Goal: Task Accomplishment & Management: Complete application form

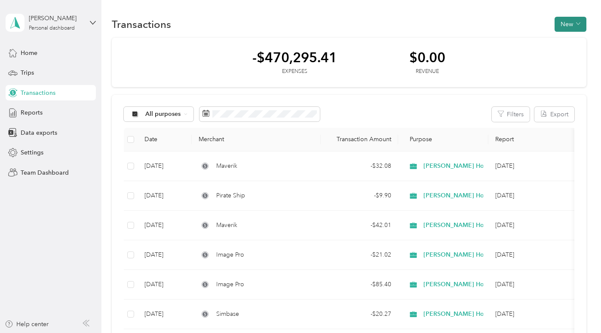
click at [563, 24] on button "New" at bounding box center [570, 24] width 32 height 15
click at [562, 42] on span "Expense" at bounding box center [565, 40] width 23 height 9
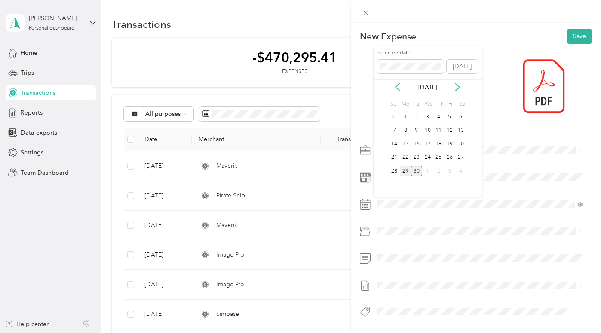
click at [405, 171] on div "29" at bounding box center [405, 171] width 11 height 11
click at [425, 278] on span "Sales, Office Supplies" at bounding box center [428, 275] width 58 height 7
click at [392, 262] on span "Chase" at bounding box center [392, 264] width 15 height 8
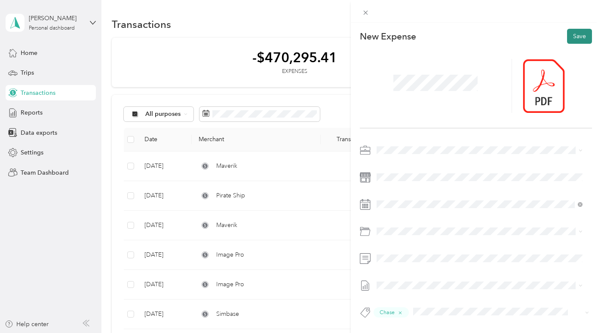
click at [570, 35] on button "Save" at bounding box center [579, 36] width 25 height 15
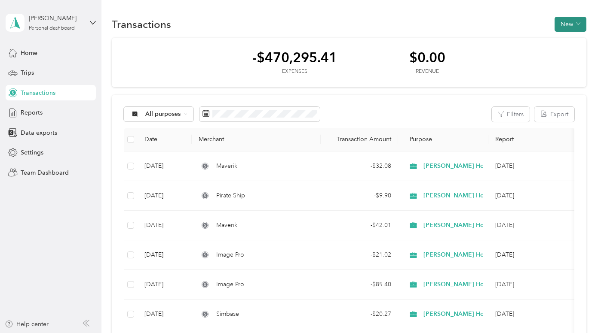
click at [562, 23] on button "New" at bounding box center [570, 24] width 32 height 15
click at [560, 41] on span "Expense" at bounding box center [565, 40] width 23 height 9
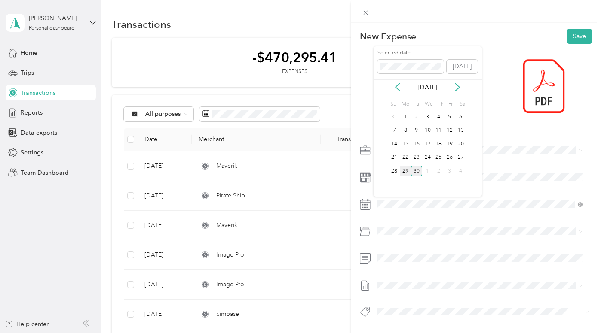
click at [404, 169] on div "29" at bounding box center [405, 171] width 11 height 11
click at [440, 264] on span "Software Subscriptions & Licenses" at bounding box center [445, 264] width 92 height 7
click at [393, 247] on span "Amex" at bounding box center [392, 247] width 14 height 8
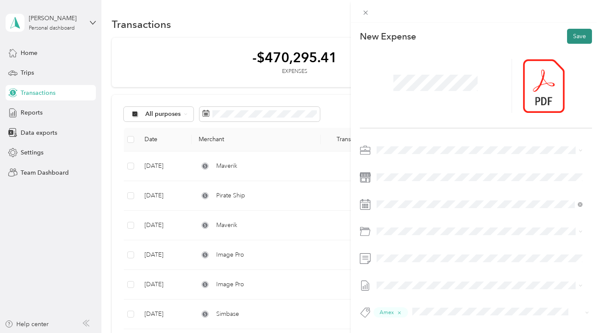
click at [571, 36] on button "Save" at bounding box center [579, 36] width 25 height 15
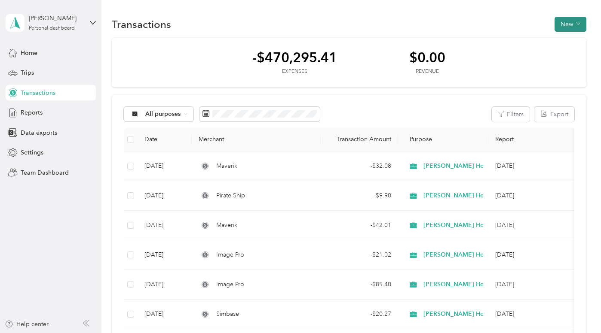
click at [561, 23] on button "New" at bounding box center [570, 24] width 32 height 15
click at [559, 42] on span "Expense" at bounding box center [565, 40] width 23 height 9
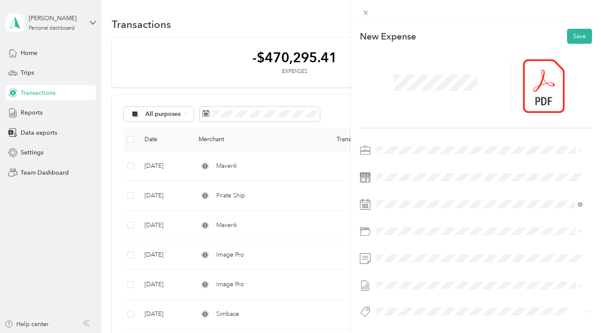
click at [433, 263] on span "Sales, Advertising & Marketing" at bounding box center [440, 264] width 83 height 7
click at [391, 246] on span "Amex" at bounding box center [392, 247] width 14 height 8
click at [570, 35] on button "Save" at bounding box center [579, 36] width 25 height 15
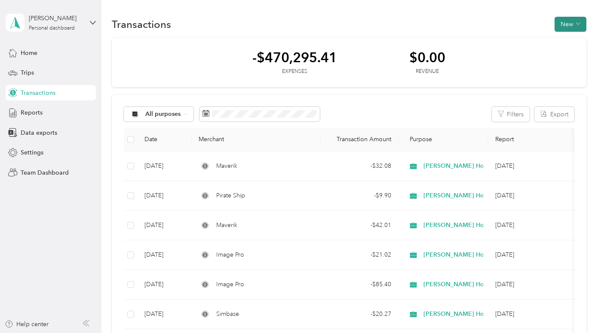
click at [562, 23] on button "New" at bounding box center [570, 24] width 32 height 15
click at [561, 40] on span "Expense" at bounding box center [565, 40] width 23 height 9
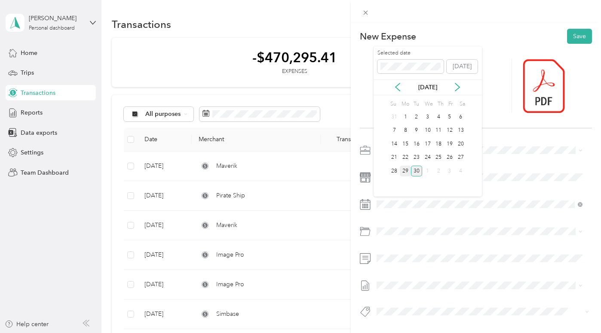
click at [403, 169] on div "29" at bounding box center [405, 171] width 11 height 11
click at [428, 262] on span "Charitable Donations" at bounding box center [427, 264] width 57 height 7
click at [388, 244] on span "Amex" at bounding box center [392, 247] width 14 height 8
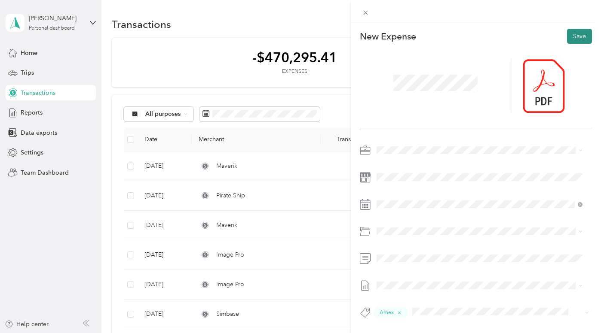
click at [570, 34] on button "Save" at bounding box center [579, 36] width 25 height 15
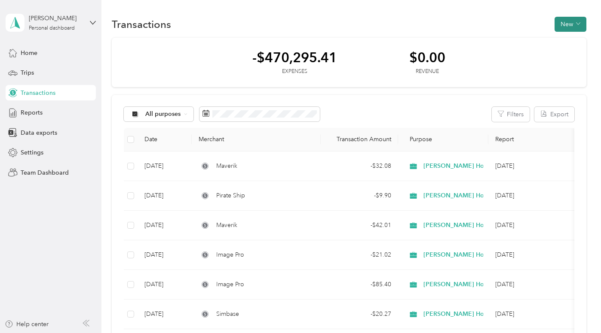
click at [559, 23] on button "New" at bounding box center [570, 24] width 32 height 15
click at [560, 40] on span "Expense" at bounding box center [565, 40] width 23 height 9
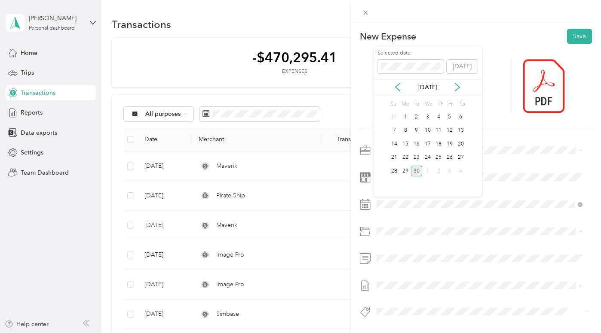
click at [414, 169] on div "30" at bounding box center [416, 171] width 11 height 11
click at [464, 265] on span "Sales, Telephone & Communications" at bounding box center [449, 264] width 100 height 7
click at [392, 262] on span "Chase" at bounding box center [392, 264] width 15 height 8
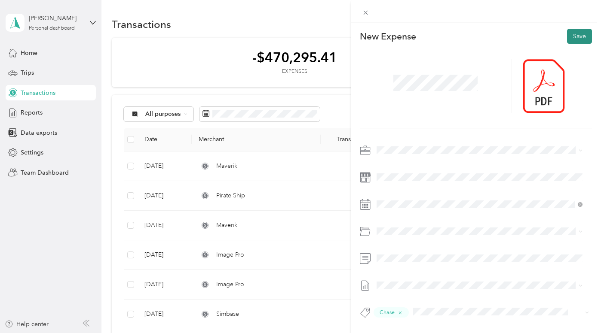
click at [570, 35] on button "Save" at bounding box center [579, 36] width 25 height 15
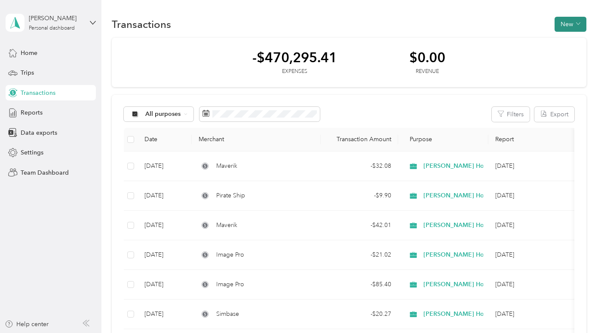
click at [564, 24] on button "New" at bounding box center [570, 24] width 32 height 15
click at [558, 41] on span "Expense" at bounding box center [565, 40] width 23 height 9
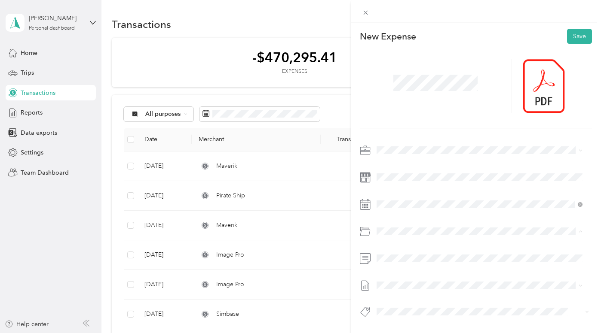
click at [453, 262] on span "Sales, Advertising & Marketing" at bounding box center [440, 264] width 83 height 7
click at [390, 246] on span "Amex" at bounding box center [392, 247] width 14 height 8
click at [571, 34] on button "Save" at bounding box center [579, 36] width 25 height 15
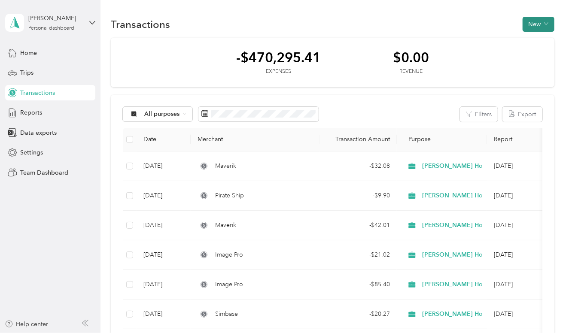
click at [528, 20] on button "New" at bounding box center [539, 24] width 32 height 15
click at [528, 41] on span "Expense" at bounding box center [534, 40] width 23 height 9
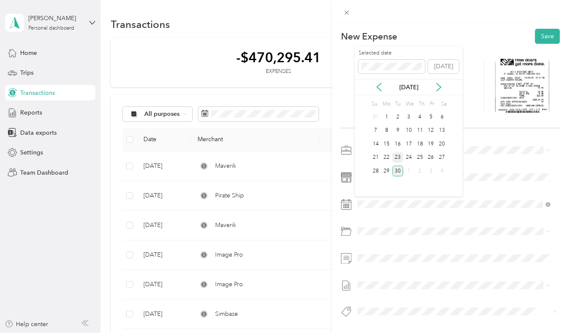
click at [397, 155] on div "23" at bounding box center [398, 158] width 11 height 11
click at [408, 263] on span "Field Equipment" at bounding box center [403, 262] width 45 height 7
click at [373, 245] on span "Amex" at bounding box center [374, 247] width 14 height 8
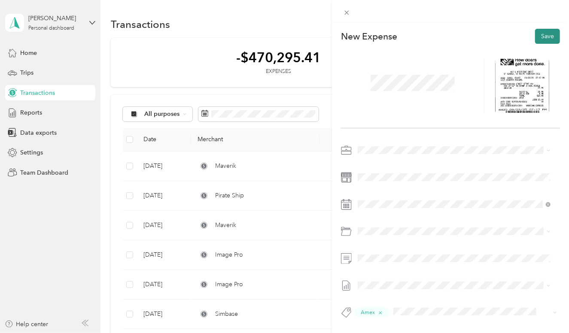
click at [538, 34] on button "Save" at bounding box center [547, 36] width 25 height 15
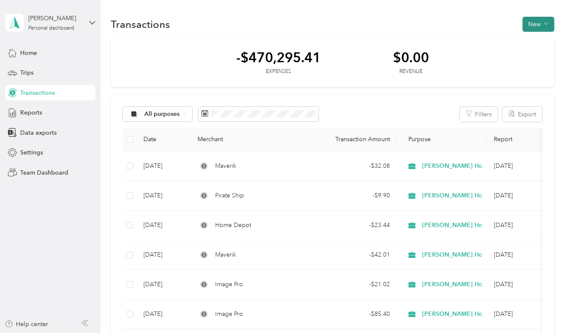
click at [530, 24] on button "New" at bounding box center [539, 24] width 32 height 15
click at [530, 41] on span "Expense" at bounding box center [534, 40] width 23 height 9
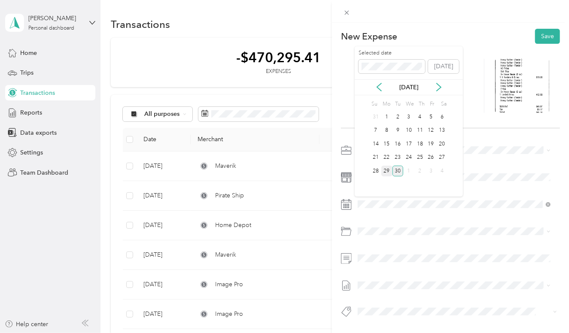
click at [385, 171] on div "29" at bounding box center [386, 171] width 11 height 11
click at [407, 280] on div "Meals, Standard (50%)" at bounding box center [464, 280] width 167 height 9
click at [373, 246] on span "Amex" at bounding box center [374, 247] width 14 height 8
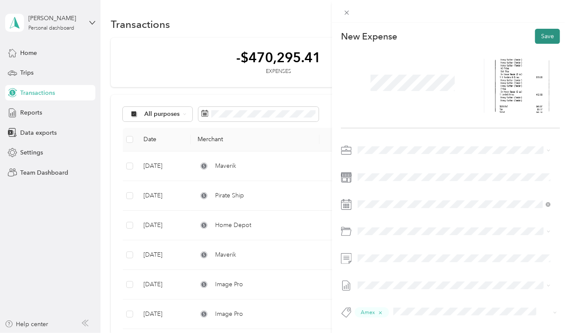
click at [539, 34] on button "Save" at bounding box center [547, 36] width 25 height 15
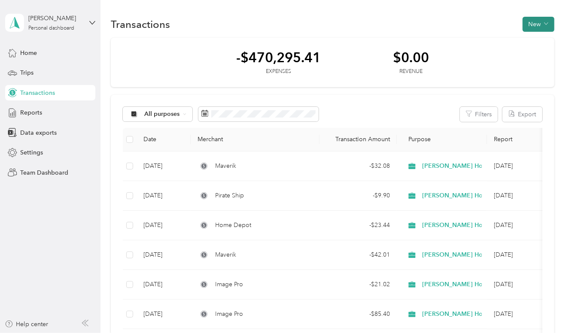
click at [528, 24] on button "New" at bounding box center [539, 24] width 32 height 15
click at [530, 40] on span "Expense" at bounding box center [534, 40] width 23 height 9
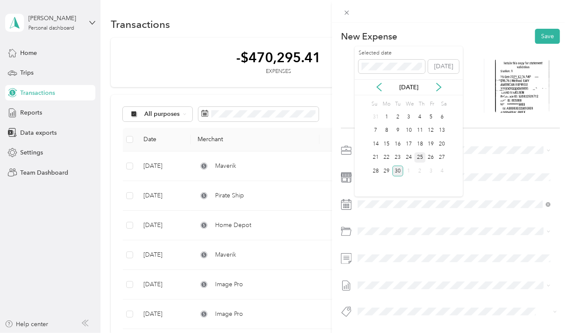
click at [420, 154] on div "25" at bounding box center [420, 158] width 11 height 11
click at [407, 280] on div "Meals, Standard (50%)" at bounding box center [464, 280] width 167 height 9
click at [372, 245] on span "Amex" at bounding box center [374, 247] width 14 height 8
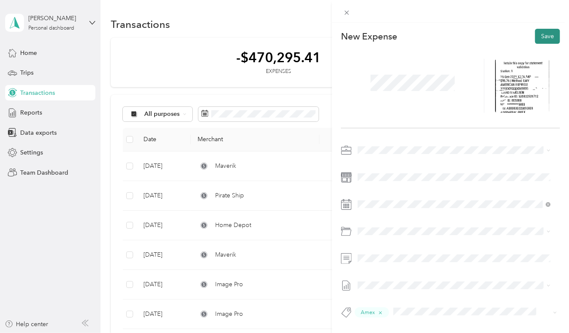
click at [539, 35] on button "Save" at bounding box center [547, 36] width 25 height 15
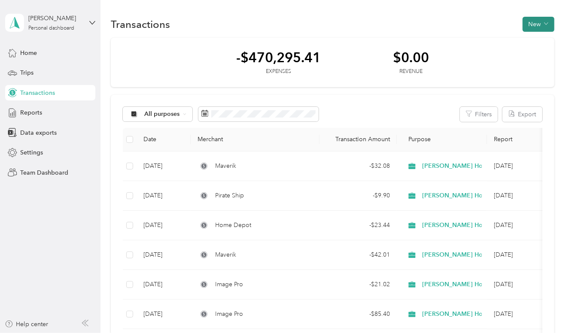
click at [533, 23] on button "New" at bounding box center [539, 24] width 32 height 15
click at [530, 41] on span "Expense" at bounding box center [534, 40] width 23 height 9
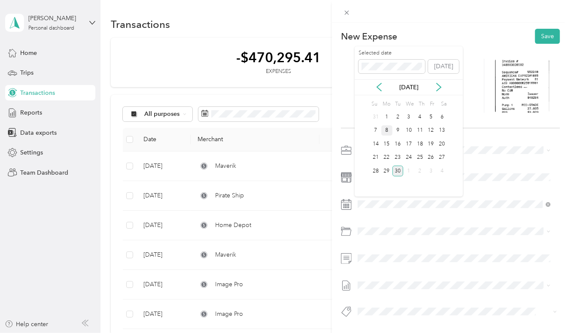
click at [387, 128] on div "8" at bounding box center [386, 130] width 11 height 11
click at [407, 264] on div "Travel Expense" at bounding box center [454, 264] width 187 height 9
click at [374, 244] on span "Amex" at bounding box center [374, 247] width 14 height 8
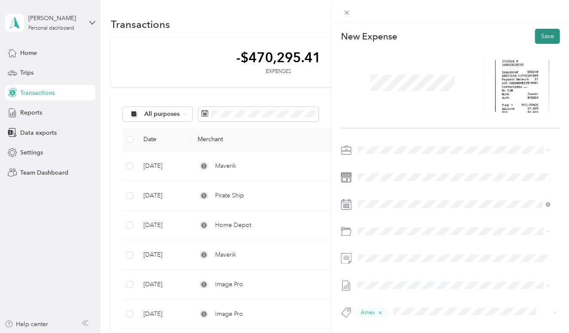
click at [538, 34] on button "Save" at bounding box center [547, 36] width 25 height 15
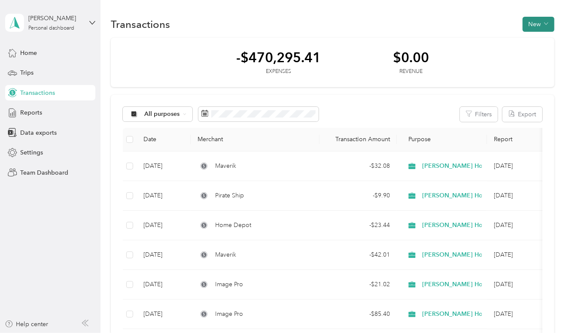
click at [532, 24] on button "New" at bounding box center [539, 24] width 32 height 15
click at [530, 41] on span "Expense" at bounding box center [534, 40] width 23 height 9
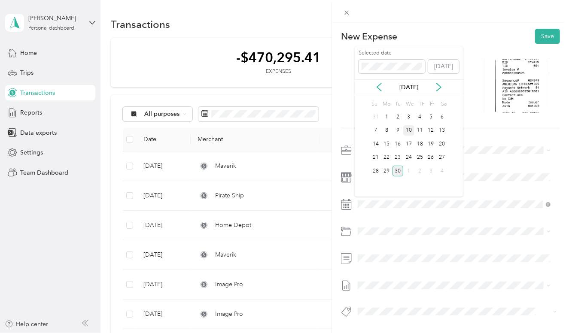
click at [410, 128] on div "10" at bounding box center [408, 130] width 11 height 11
click at [407, 263] on span "Travel Expense" at bounding box center [401, 264] width 41 height 7
click at [372, 245] on span "Amex" at bounding box center [374, 246] width 14 height 8
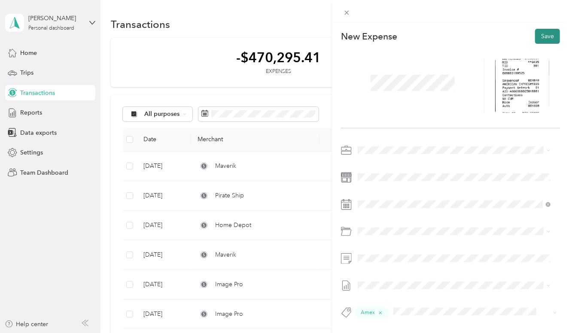
click at [539, 36] on button "Save" at bounding box center [547, 36] width 25 height 15
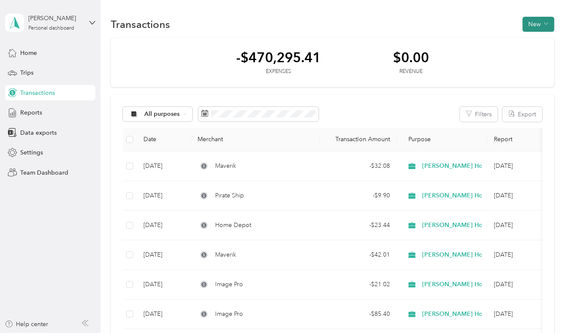
click at [532, 24] on button "New" at bounding box center [539, 24] width 32 height 15
click at [531, 40] on span "Expense" at bounding box center [534, 40] width 23 height 9
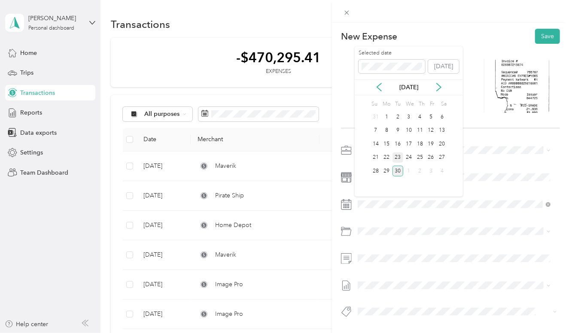
click at [397, 156] on div "23" at bounding box center [398, 158] width 11 height 11
click at [412, 264] on span "Travel Expense" at bounding box center [401, 264] width 41 height 7
click at [373, 246] on span "Amex" at bounding box center [374, 247] width 14 height 8
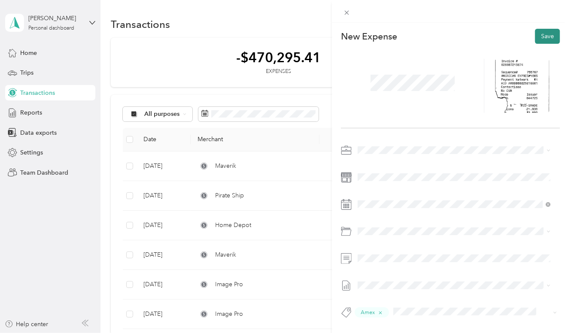
click at [537, 35] on button "Save" at bounding box center [547, 36] width 25 height 15
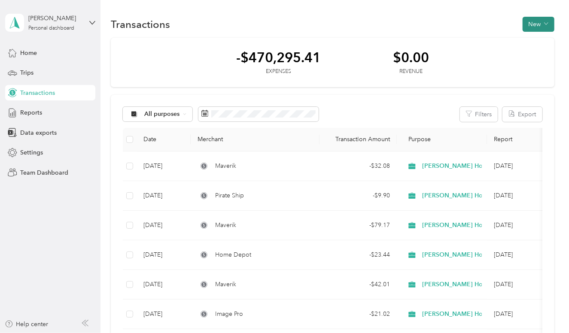
click at [532, 22] on button "New" at bounding box center [539, 24] width 32 height 15
click at [531, 42] on span "Expense" at bounding box center [534, 40] width 23 height 9
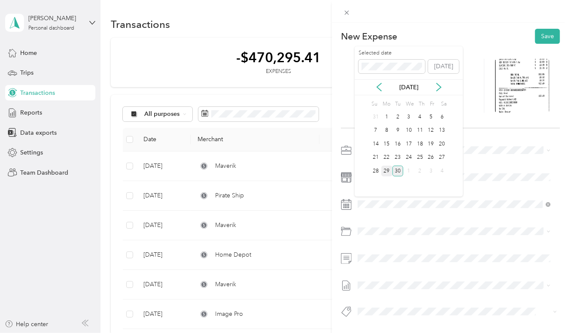
click at [386, 168] on div "29" at bounding box center [386, 171] width 11 height 11
click at [413, 280] on div "Meals, Standard (50%)" at bounding box center [464, 279] width 167 height 9
click at [372, 263] on span "Chase" at bounding box center [374, 264] width 15 height 8
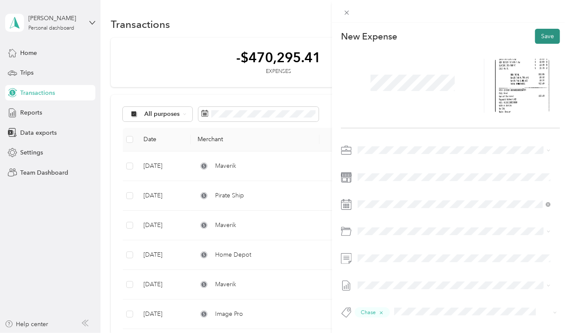
click at [541, 36] on button "Save" at bounding box center [547, 36] width 25 height 15
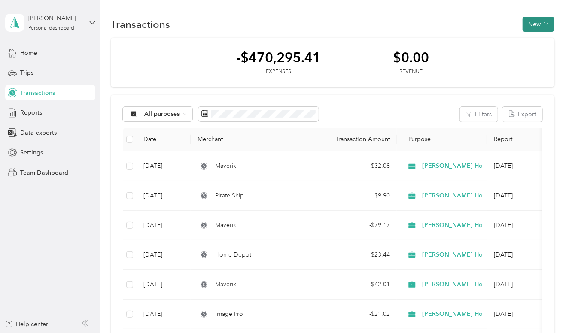
click at [532, 23] on button "New" at bounding box center [539, 24] width 32 height 15
click at [531, 41] on span "Expense" at bounding box center [534, 40] width 23 height 9
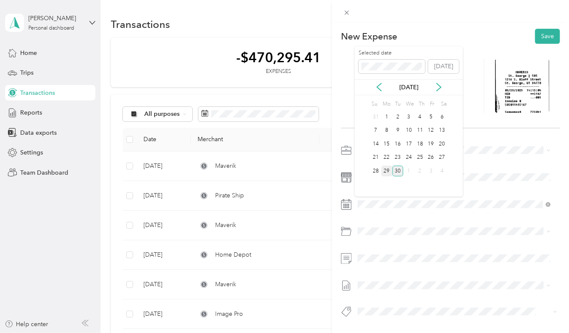
click at [387, 168] on div "29" at bounding box center [386, 171] width 11 height 11
click at [420, 263] on span "Travel Expense" at bounding box center [401, 262] width 41 height 7
click at [373, 262] on span "Chase" at bounding box center [374, 260] width 15 height 8
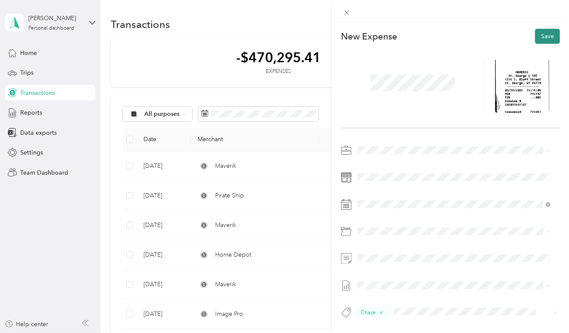
click at [539, 36] on button "Save" at bounding box center [547, 36] width 25 height 15
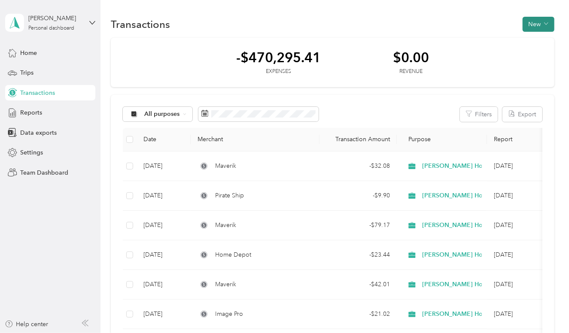
click at [529, 21] on button "New" at bounding box center [539, 24] width 32 height 15
click at [527, 41] on span "Expense" at bounding box center [534, 40] width 23 height 9
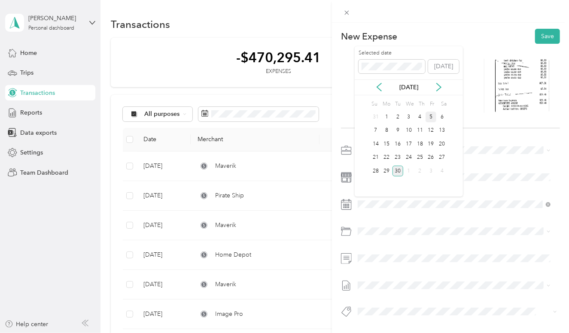
click at [432, 116] on div "5" at bounding box center [431, 117] width 11 height 11
click at [415, 279] on span "Meals, Standard (50%)" at bounding box center [411, 276] width 61 height 7
click at [373, 245] on span "Amex" at bounding box center [374, 247] width 14 height 8
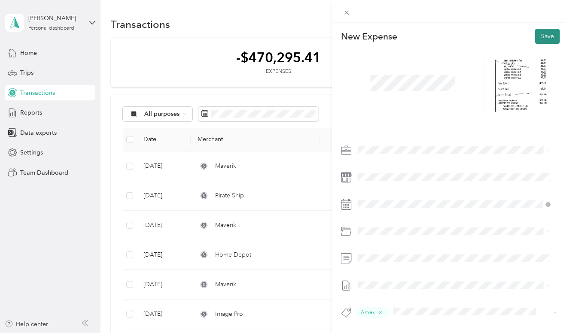
click at [540, 37] on button "Save" at bounding box center [547, 36] width 25 height 15
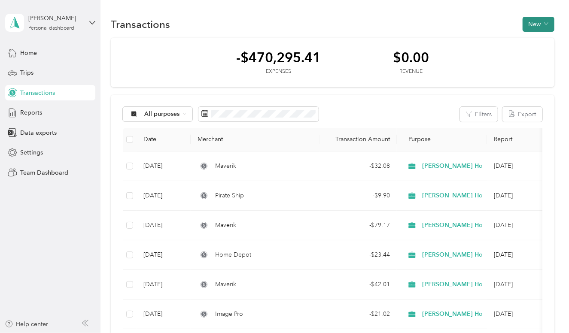
click at [531, 24] on button "New" at bounding box center [539, 24] width 32 height 15
click at [530, 40] on span "Expense" at bounding box center [534, 40] width 23 height 9
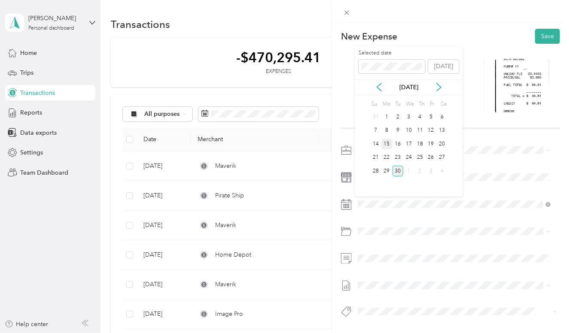
click at [387, 143] on div "15" at bounding box center [386, 144] width 11 height 11
click at [409, 263] on span "Travel Expense" at bounding box center [401, 264] width 41 height 7
click at [375, 246] on span "Amex" at bounding box center [374, 247] width 14 height 8
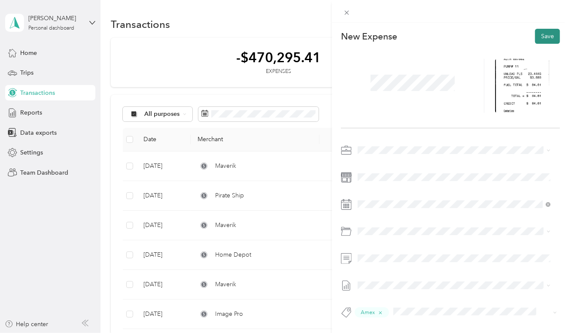
click at [539, 37] on button "Save" at bounding box center [547, 36] width 25 height 15
